Goal: Browse casually

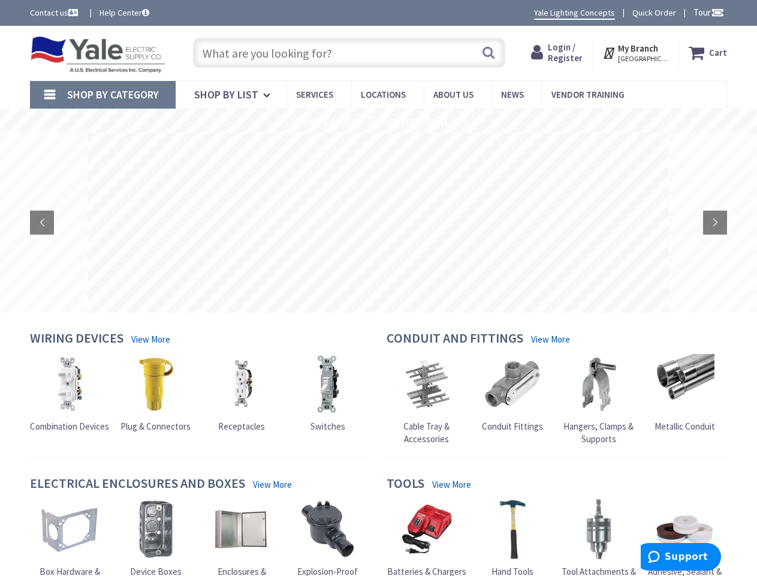
click at [378, 288] on rs-layer at bounding box center [379, 223] width 582 height 180
click at [707, 12] on span "Tour" at bounding box center [709, 12] width 31 height 11
click at [637, 53] on strong "My Branch" at bounding box center [638, 48] width 40 height 11
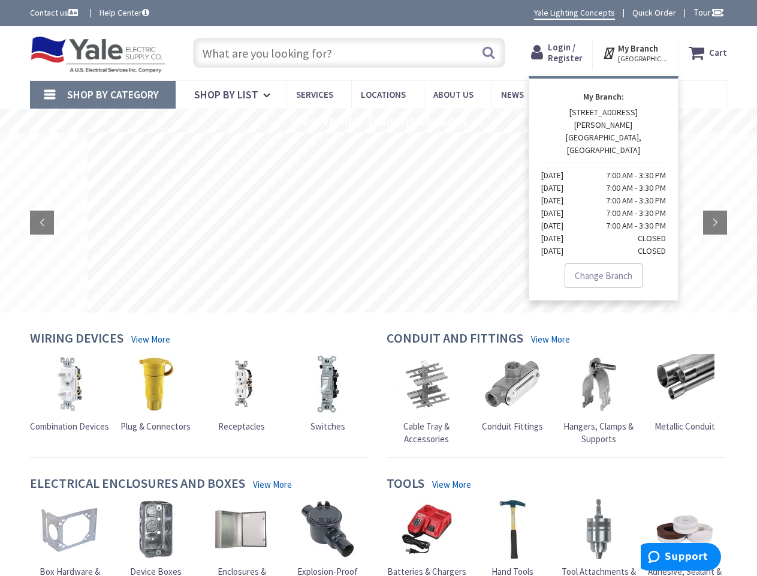
click at [103, 95] on span "Shop By Category" at bounding box center [113, 95] width 92 height 14
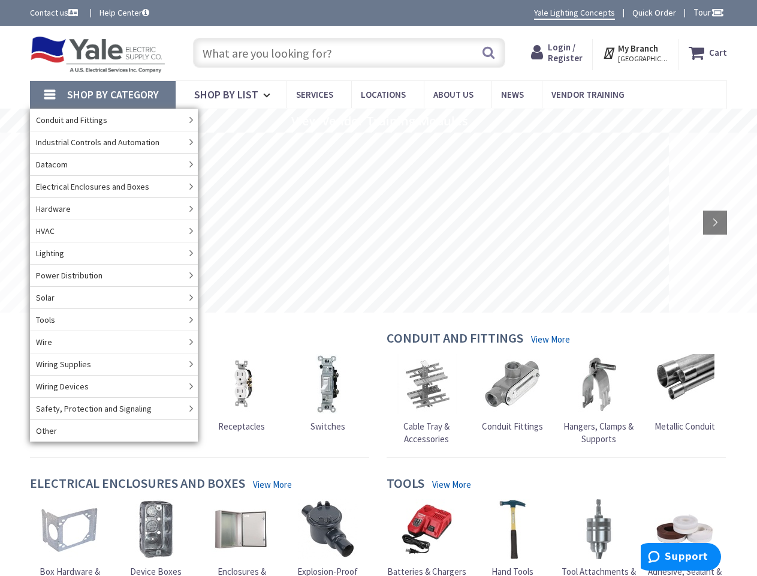
click at [378, 121] on rs-slide "View Vendor Training Modules" at bounding box center [378, 121] width 757 height 24
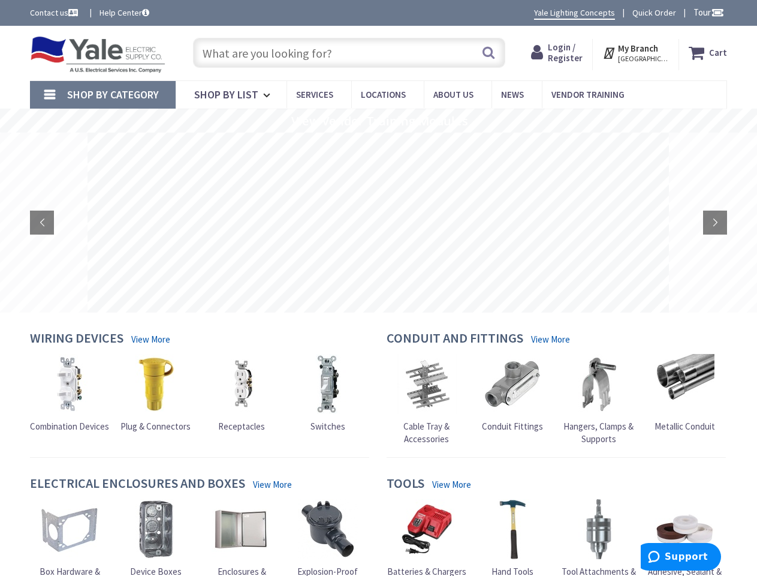
click at [378, 222] on rs-layer at bounding box center [379, 223] width 582 height 180
click at [42, 222] on rs-arrow at bounding box center [42, 222] width 24 height 24
click at [715, 222] on rs-arrow at bounding box center [715, 222] width 24 height 24
